Goal: Register for event/course

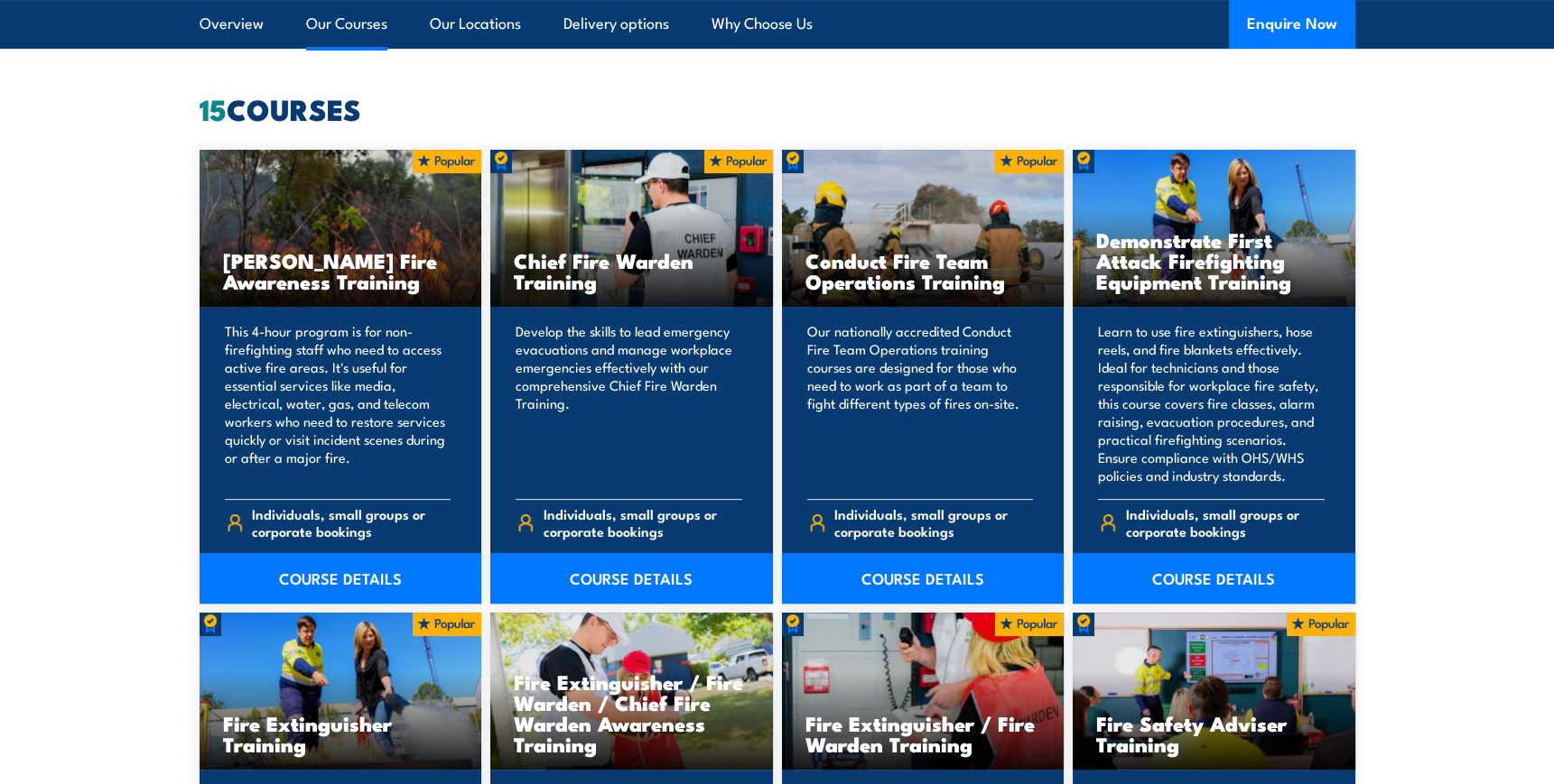
scroll to position [1394, 0]
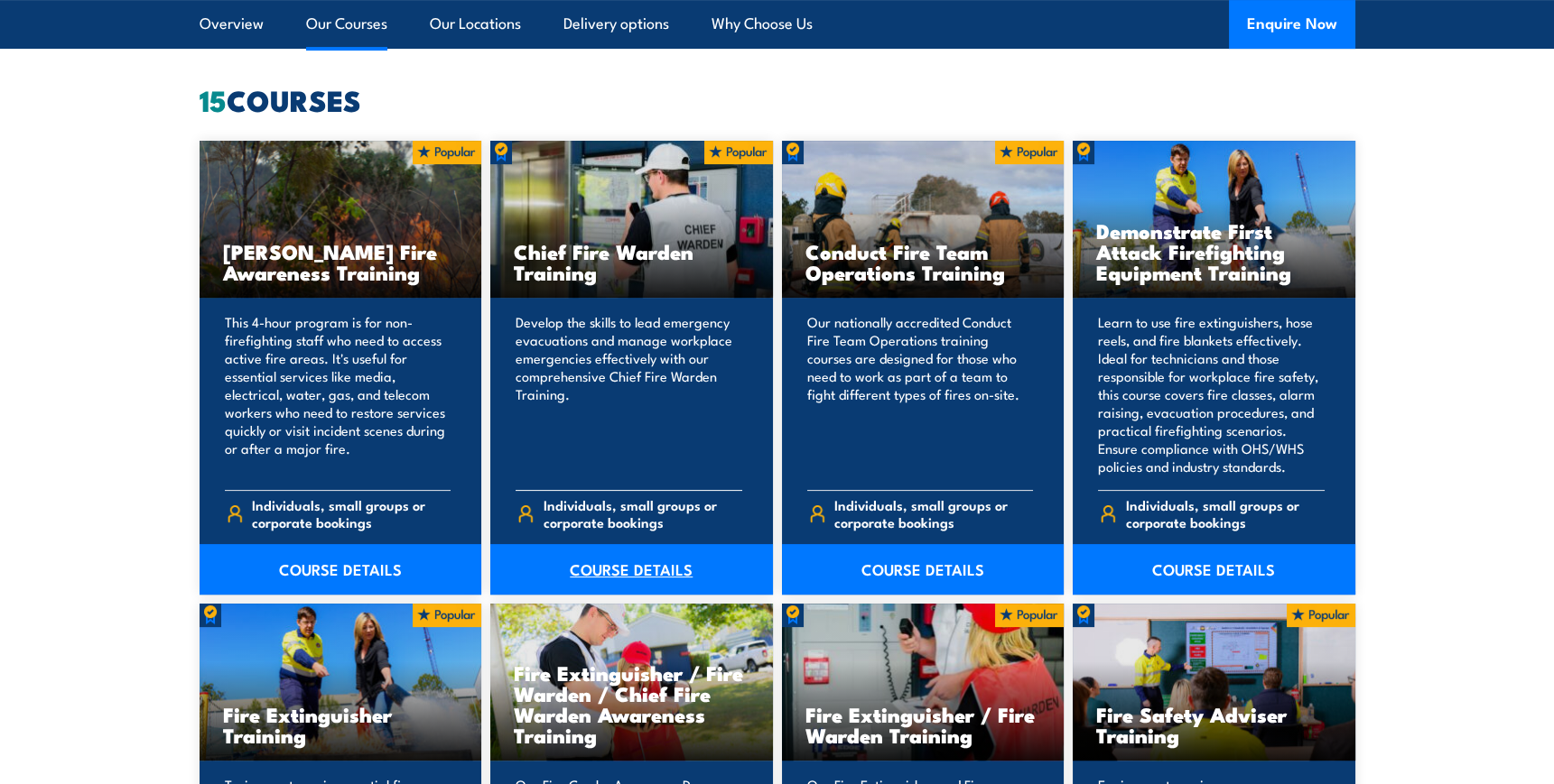
click at [594, 566] on link "COURSE DETAILS" at bounding box center [632, 570] width 283 height 50
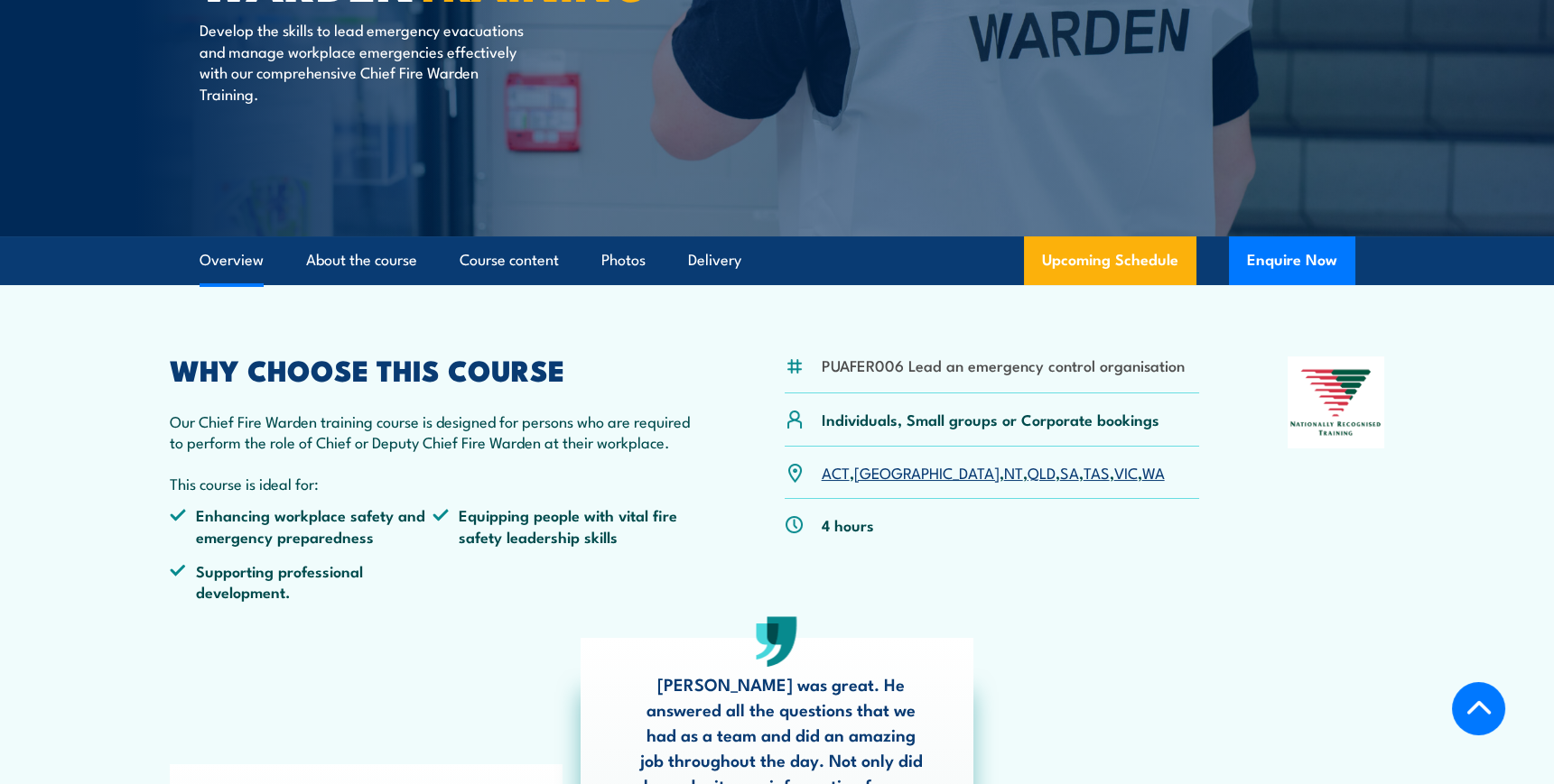
scroll to position [491, 0]
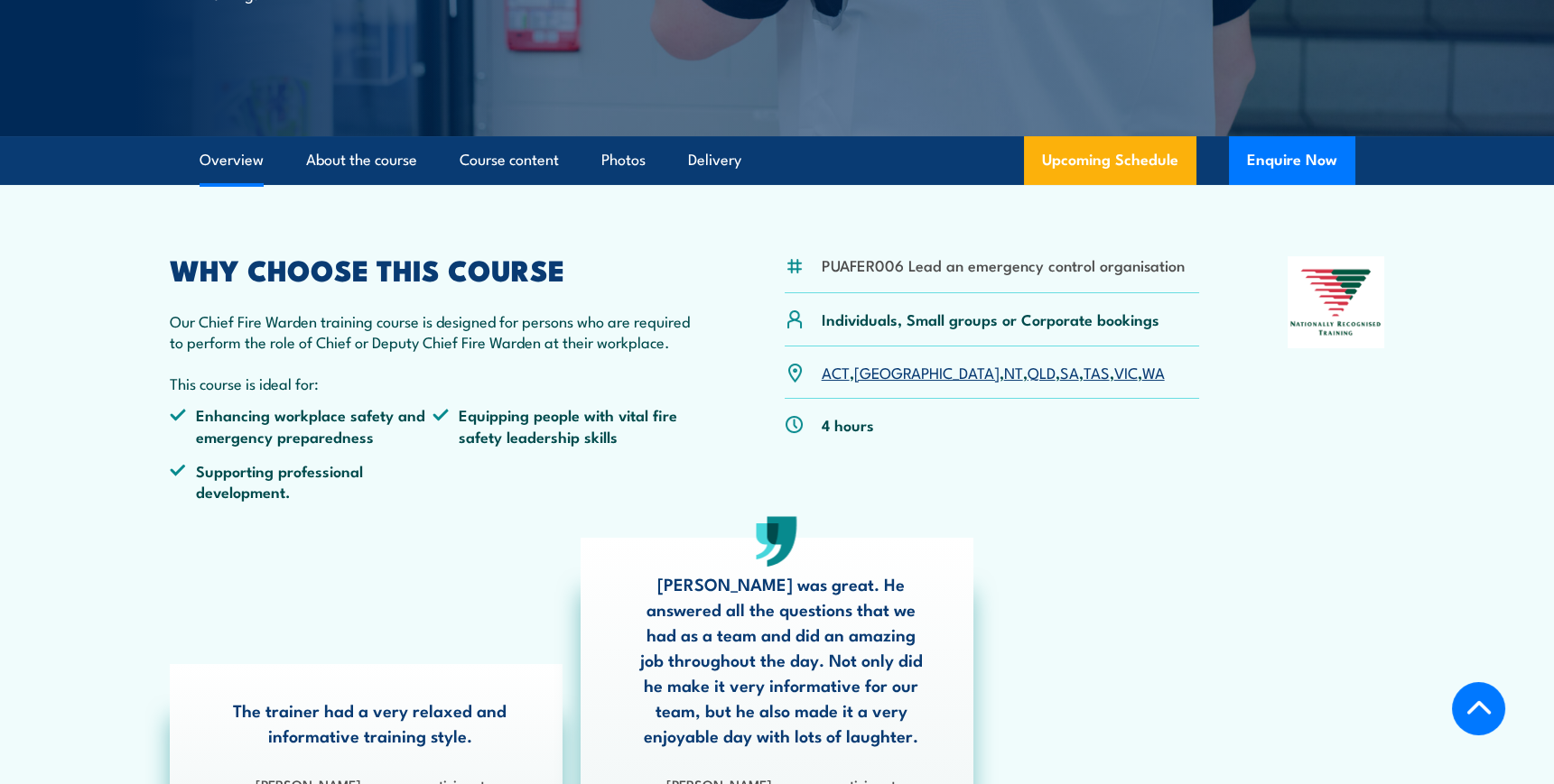
click at [1028, 376] on link "QLD" at bounding box center [1041, 372] width 28 height 21
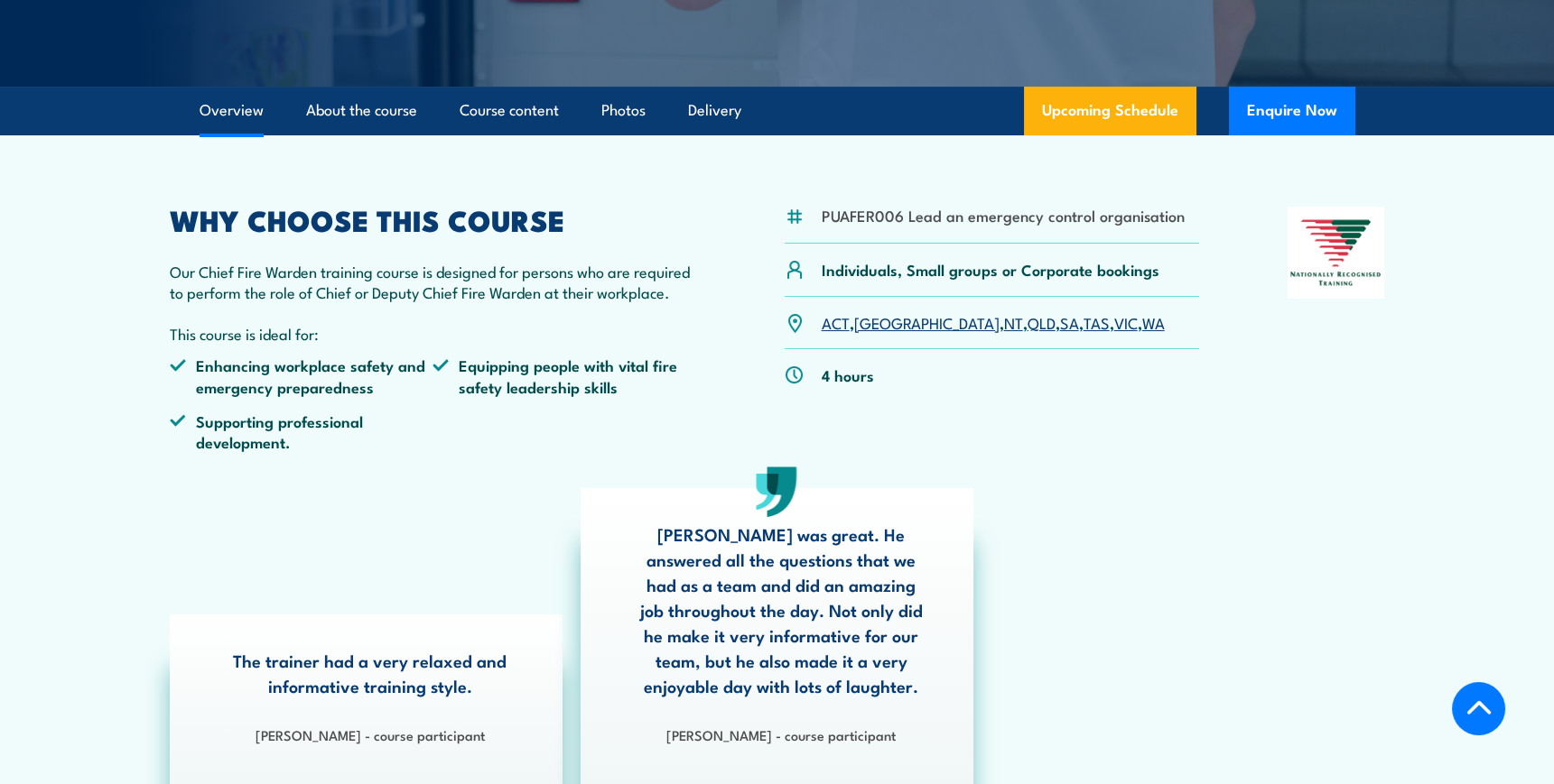
scroll to position [540, 0]
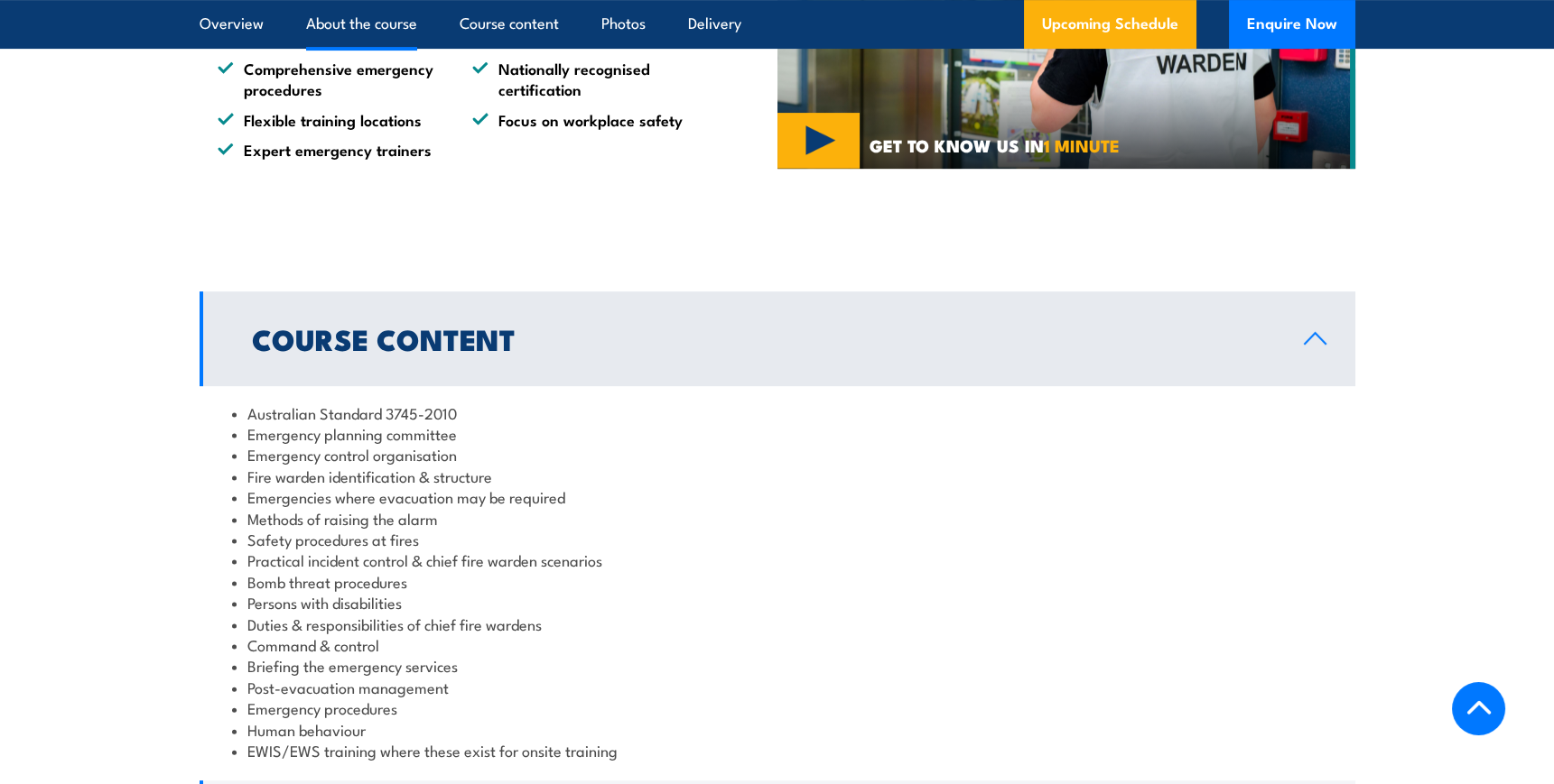
scroll to position [1230, 0]
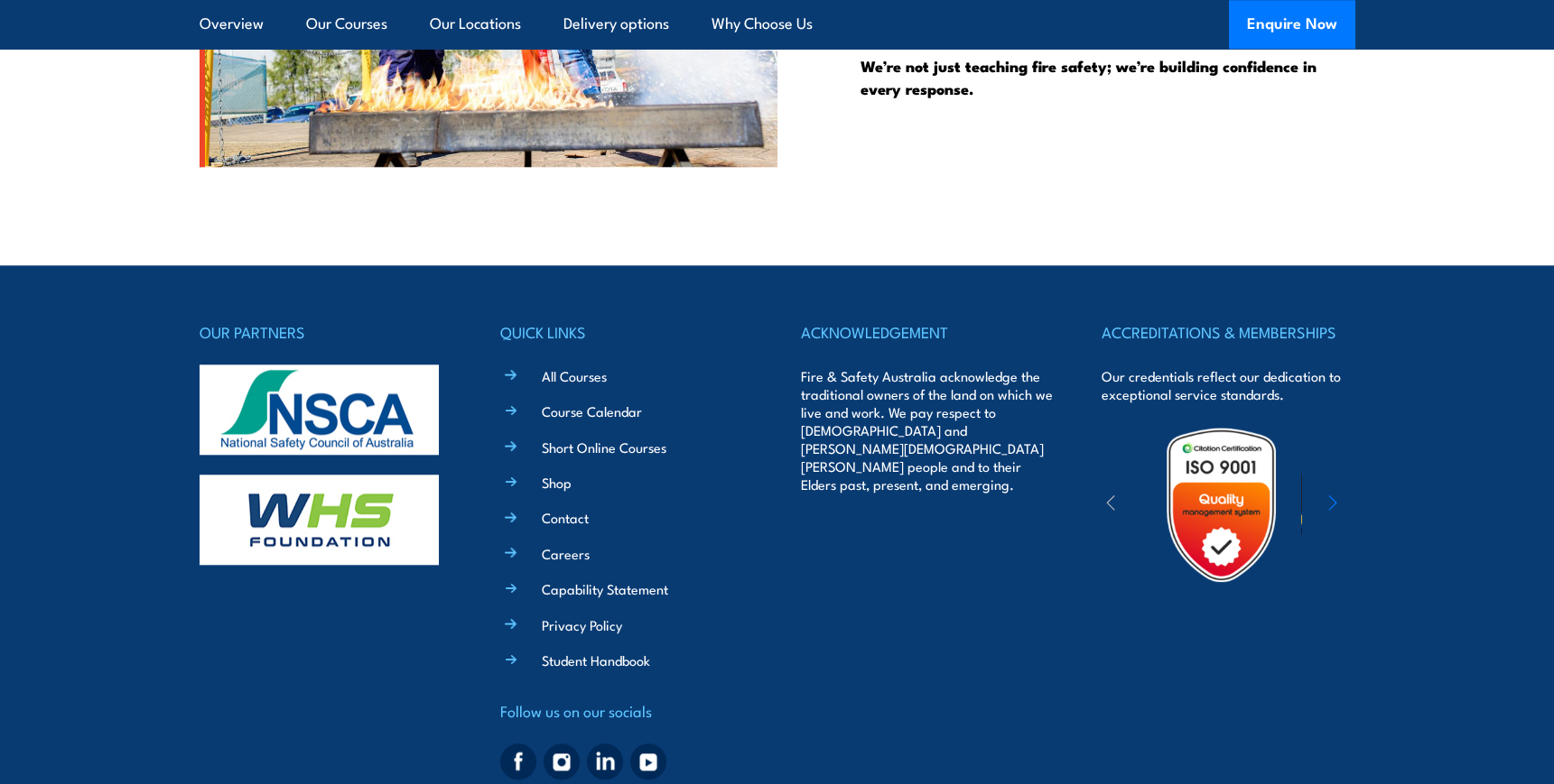
scroll to position [4758, 0]
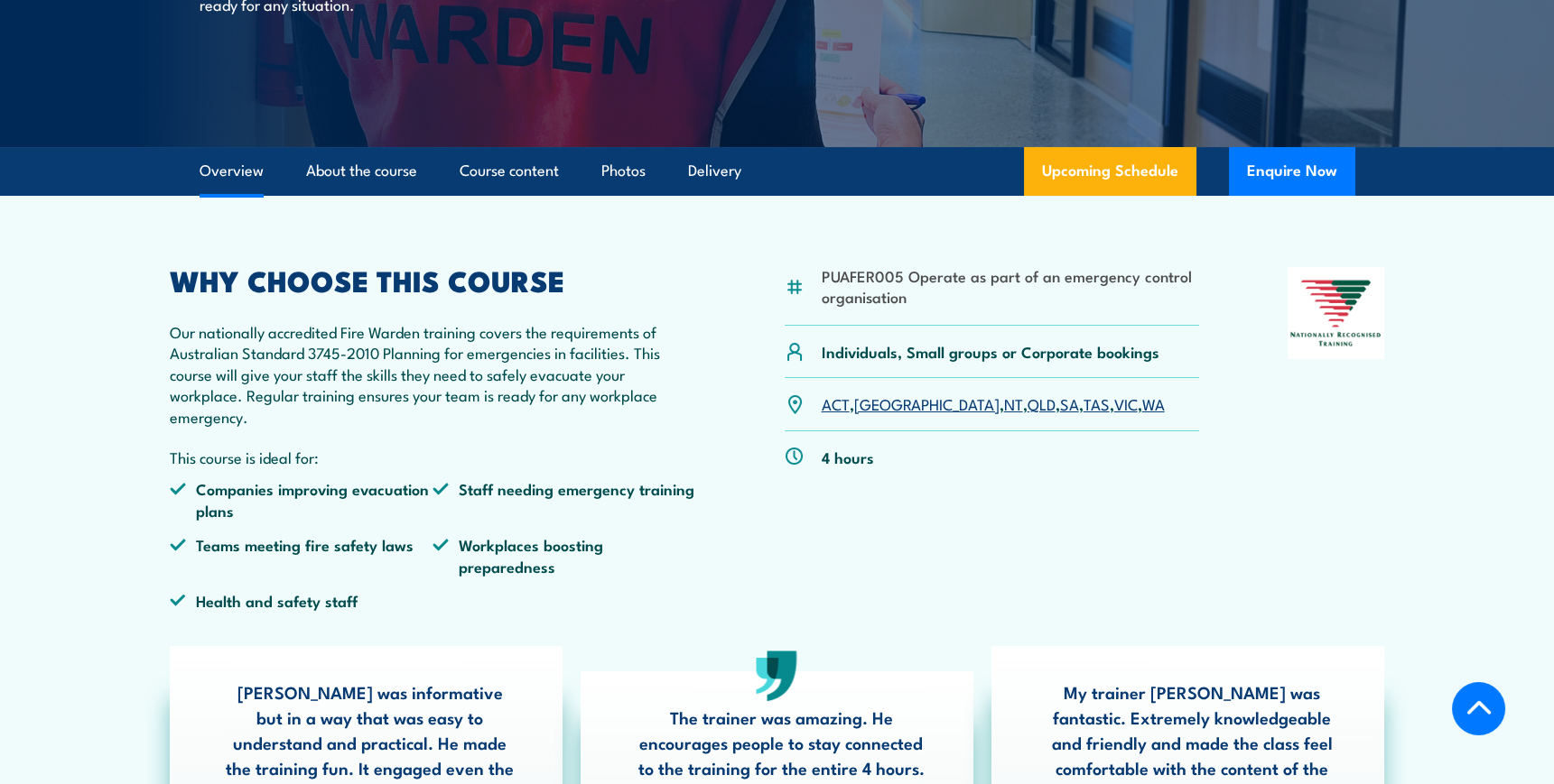
scroll to position [409, 0]
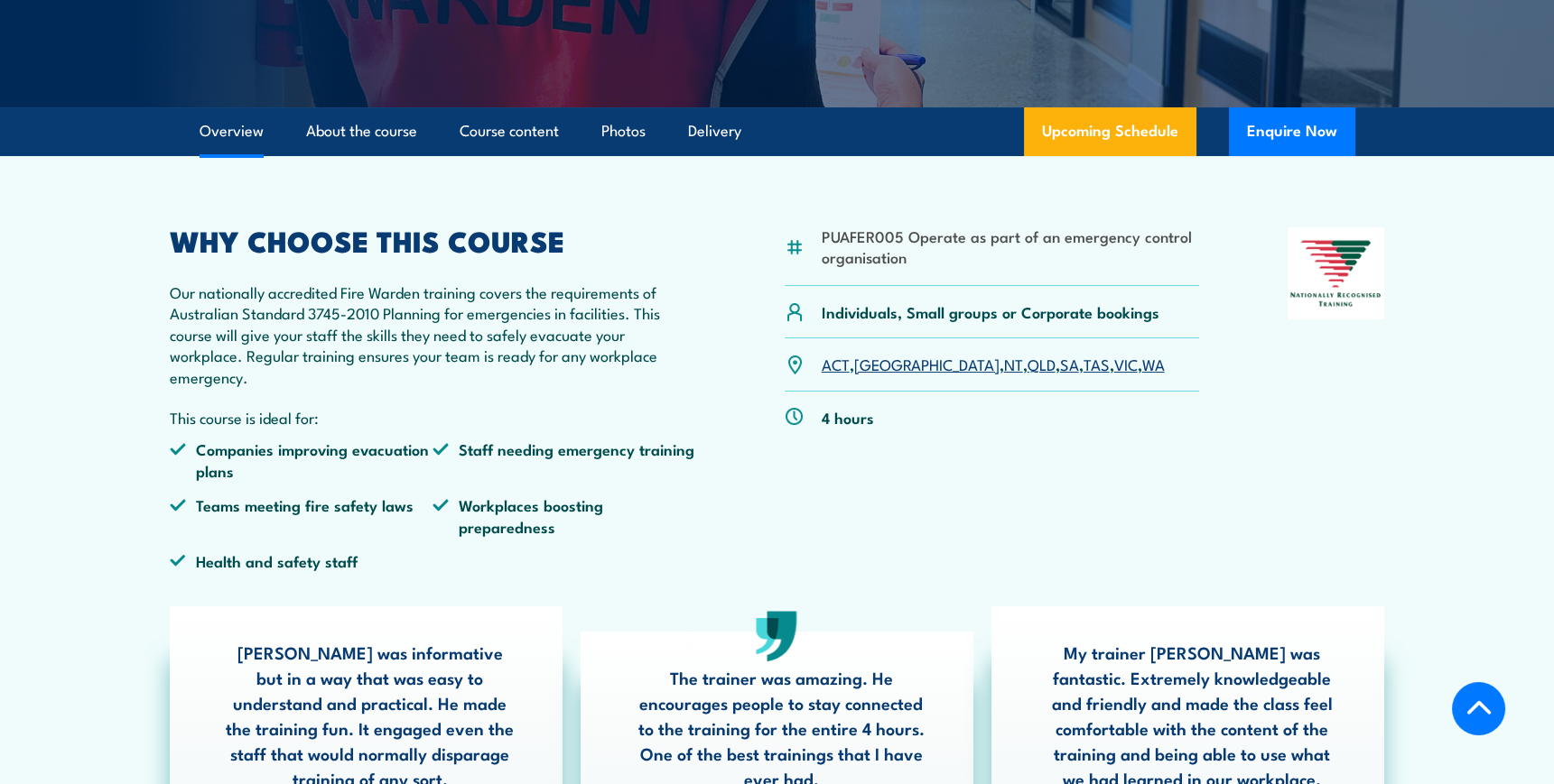
click at [1028, 367] on link "QLD" at bounding box center [1041, 364] width 28 height 21
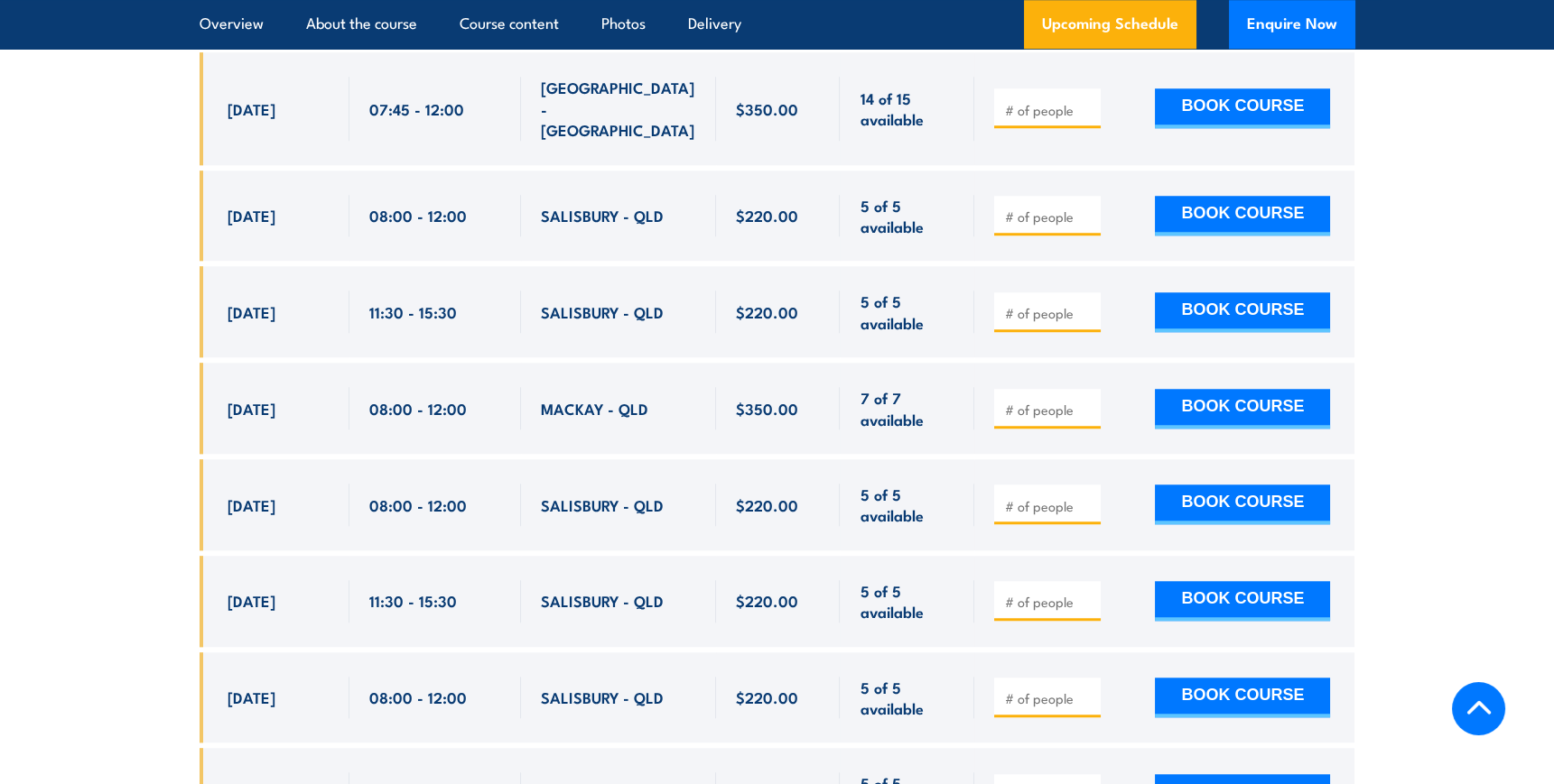
scroll to position [3938, 0]
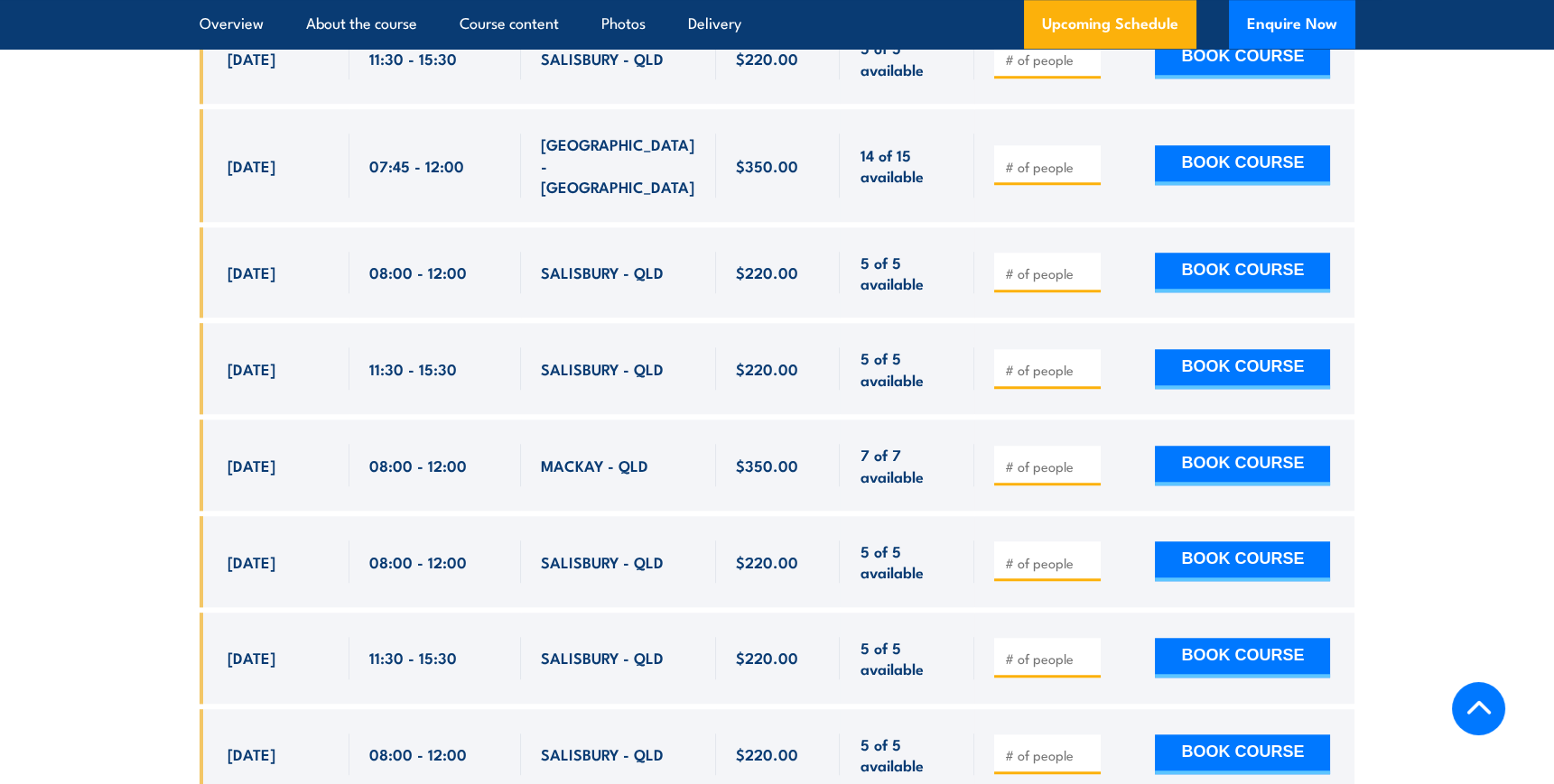
click at [1460, 98] on section "UPCOMING SCHEDULE FOR - "Fire Warden Training" 26/08/2025 22/02/2026" at bounding box center [777, 436] width 1554 height 1981
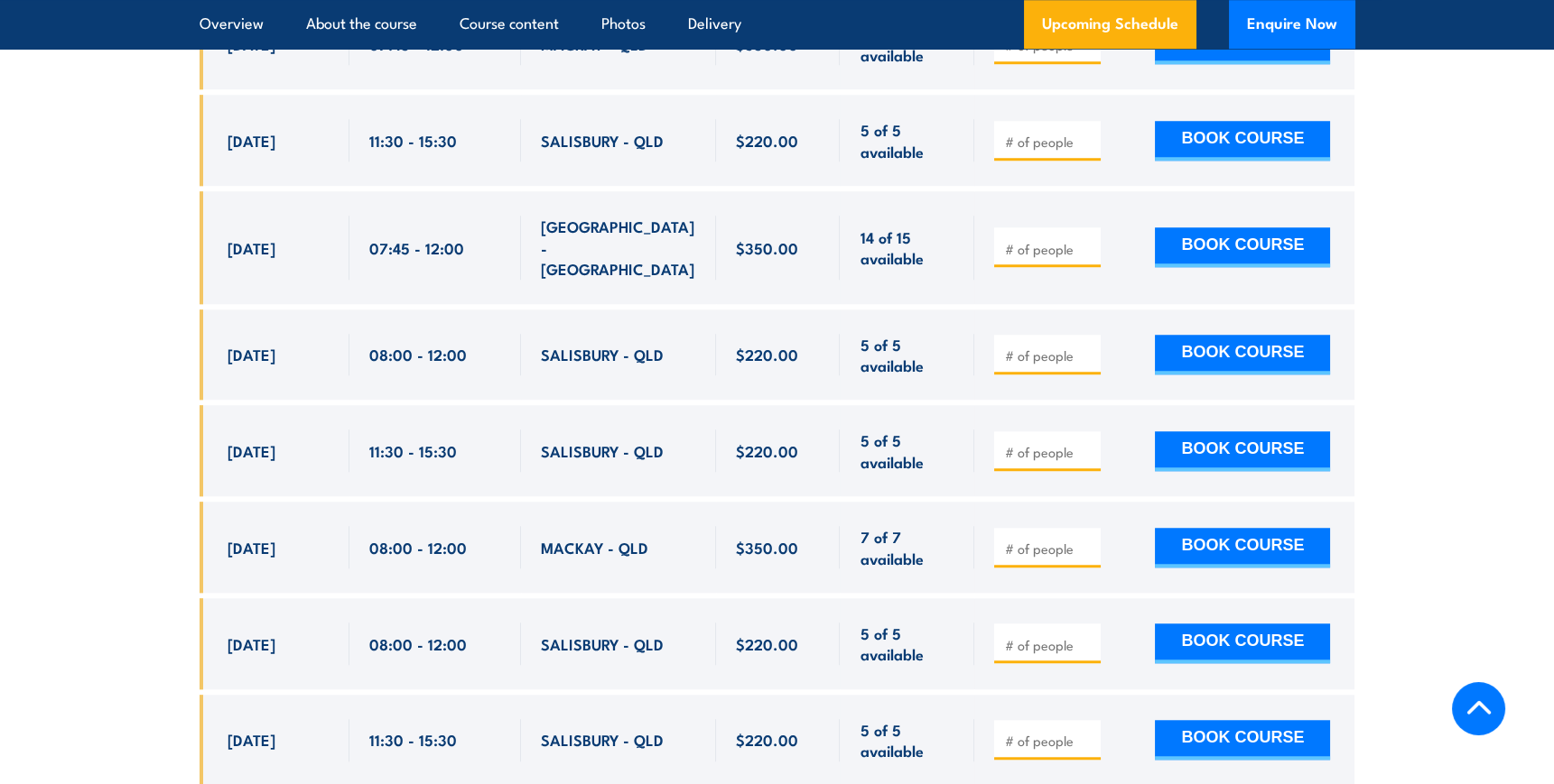
scroll to position [3840, 0]
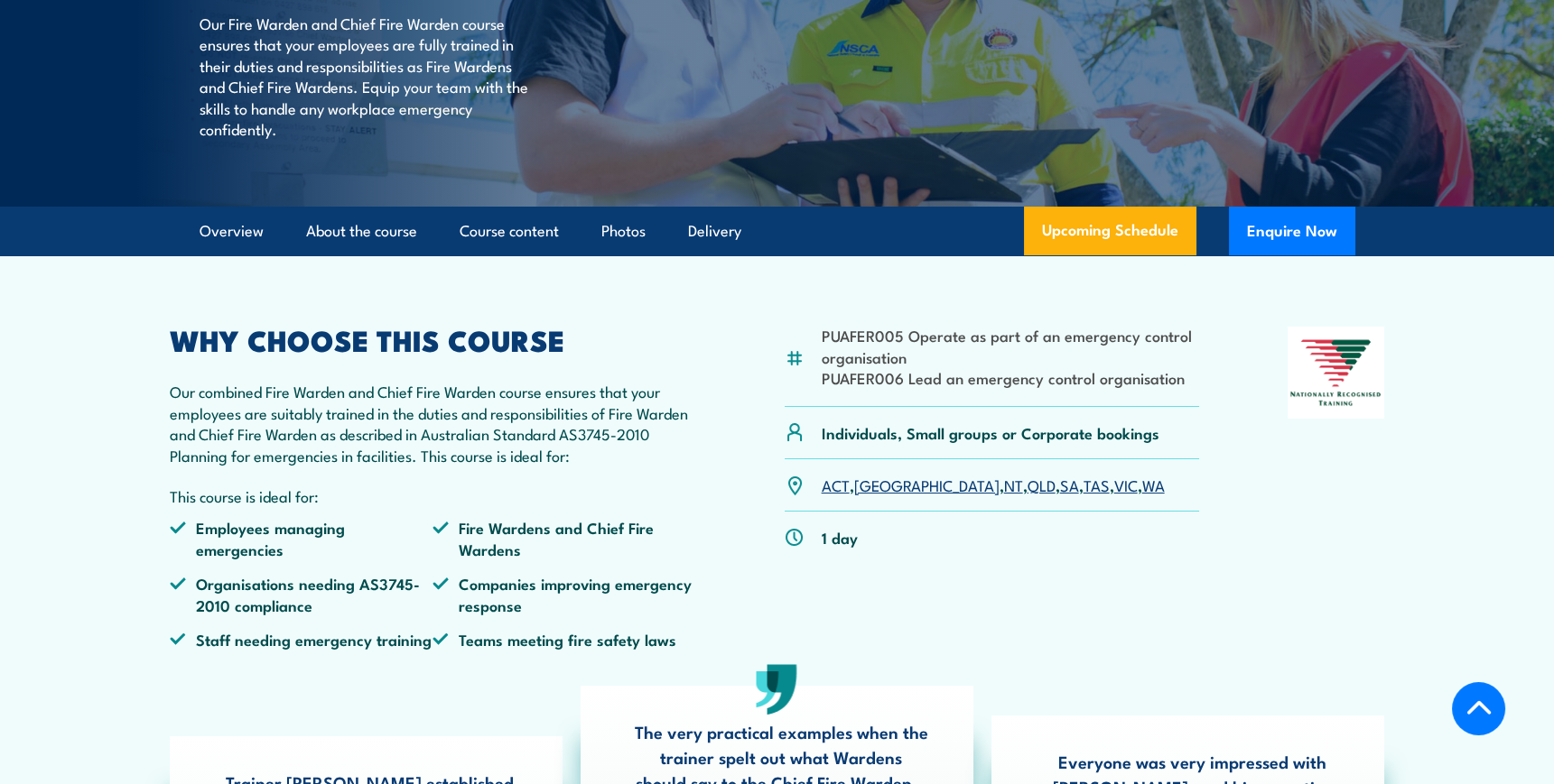
scroll to position [574, 0]
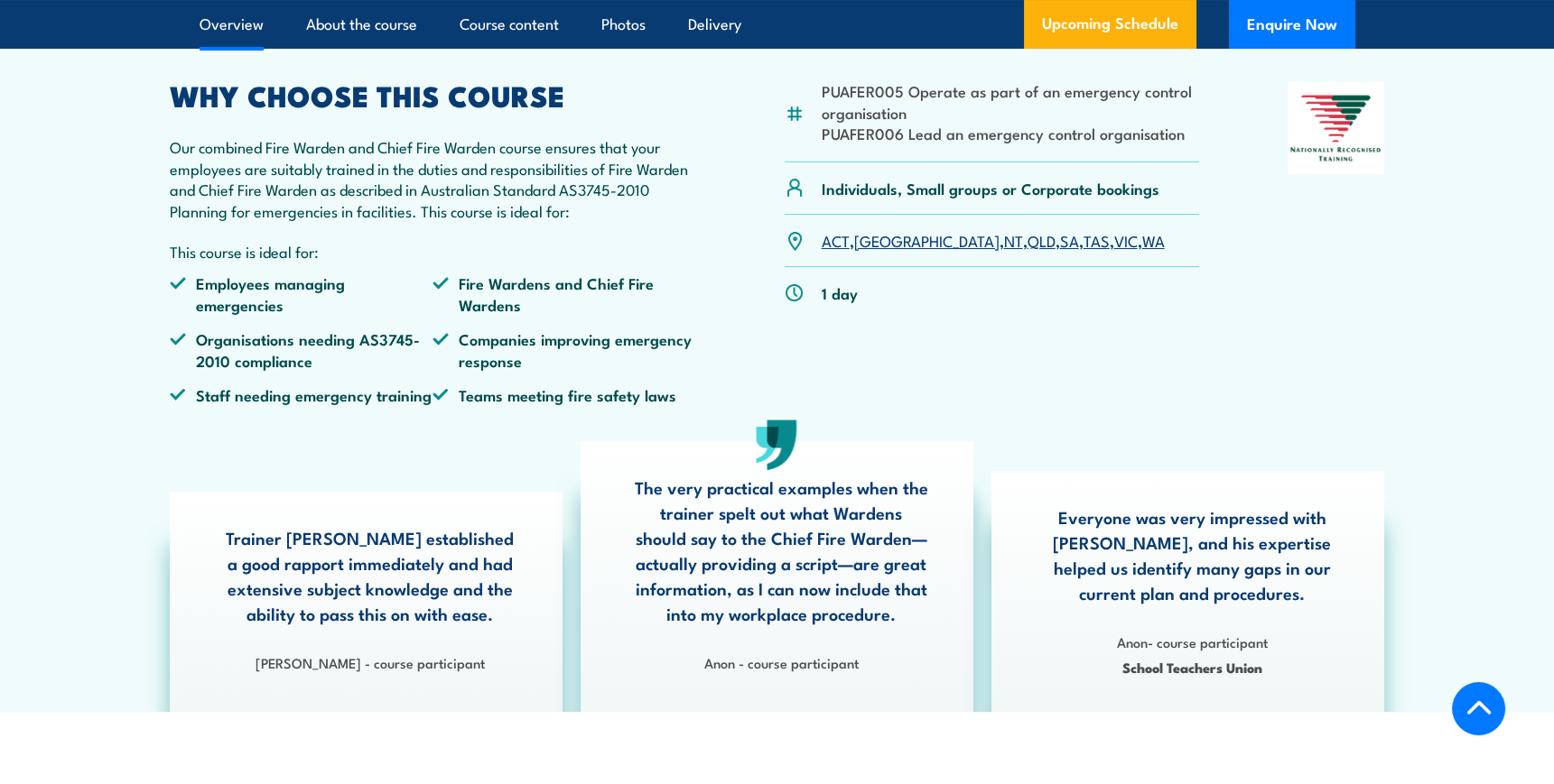
click at [1028, 251] on link "QLD" at bounding box center [1041, 239] width 28 height 21
